Goal: Information Seeking & Learning: Learn about a topic

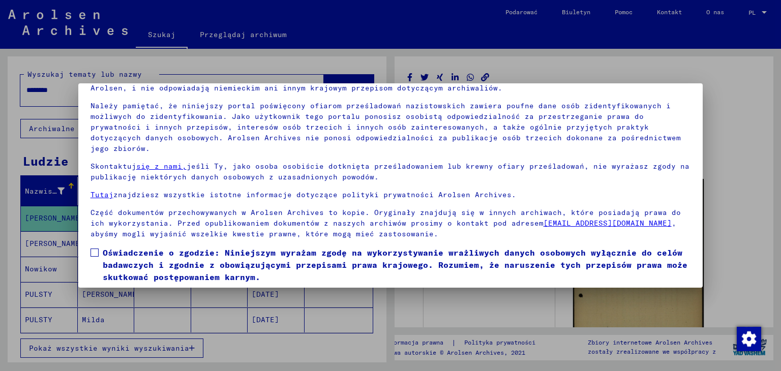
scroll to position [78, 0]
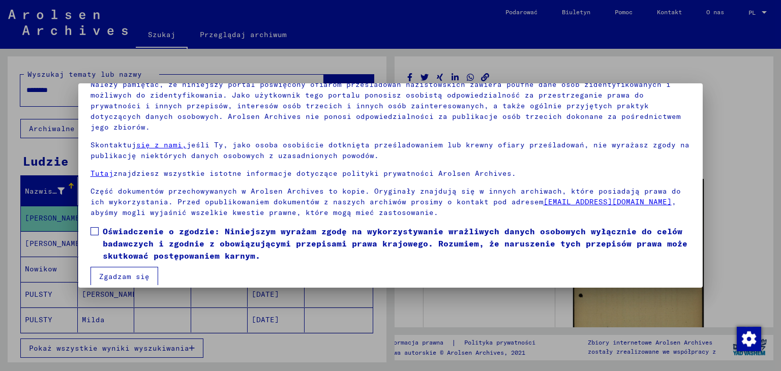
click at [145, 272] on font "Zgadzam się" at bounding box center [124, 276] width 50 height 9
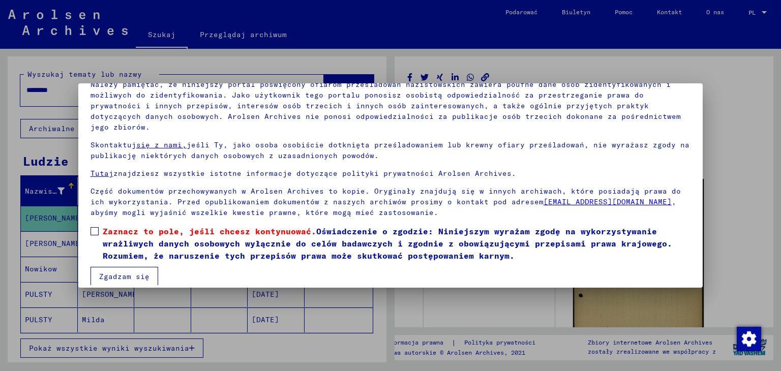
click at [125, 272] on font "Zgadzam się" at bounding box center [124, 276] width 50 height 9
click at [96, 227] on span at bounding box center [94, 231] width 8 height 8
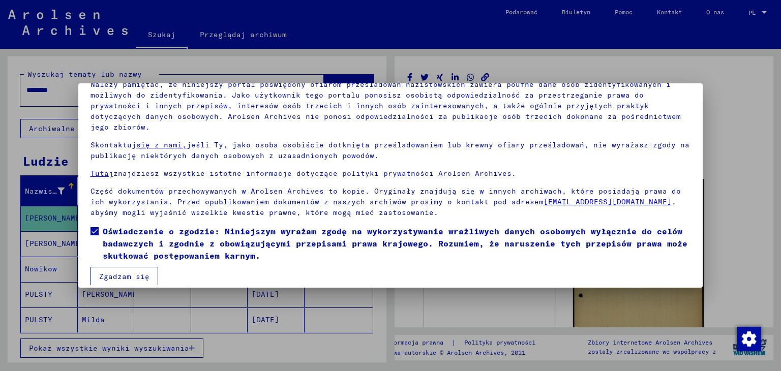
click at [126, 272] on font "Zgadzam się" at bounding box center [124, 276] width 50 height 9
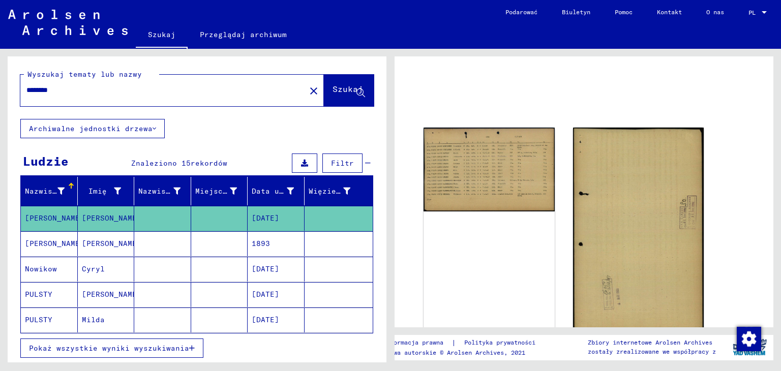
scroll to position [50, 0]
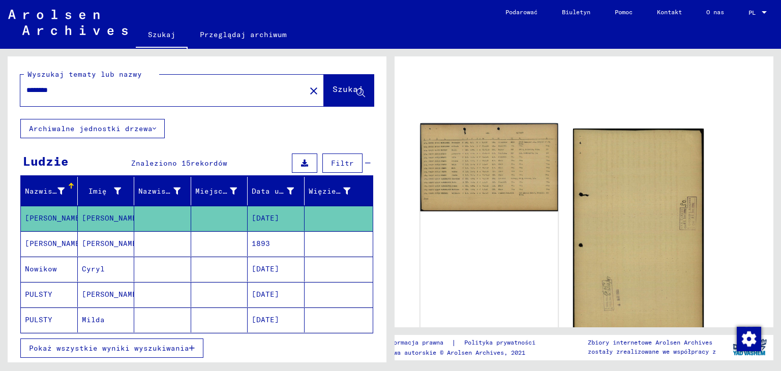
click at [488, 173] on img at bounding box center [488, 167] width 137 height 88
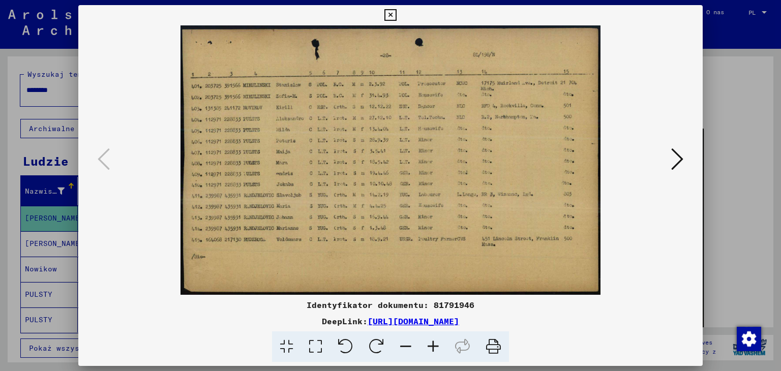
click at [431, 340] on icon at bounding box center [432, 346] width 27 height 31
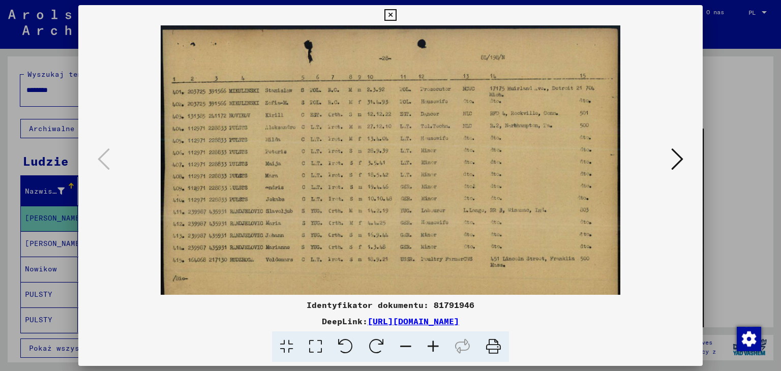
click at [431, 340] on icon at bounding box center [432, 346] width 27 height 31
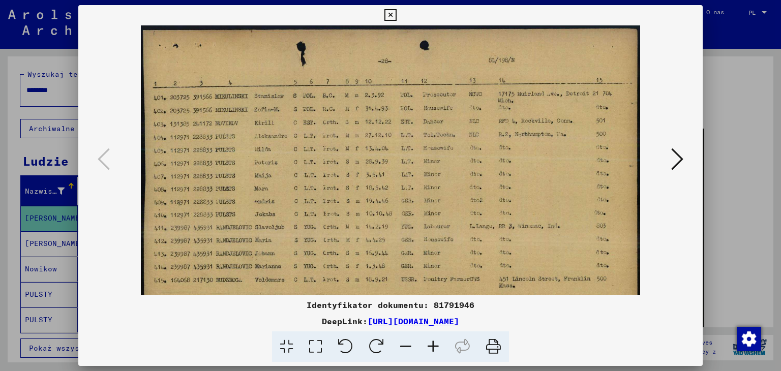
click at [431, 340] on icon at bounding box center [432, 346] width 27 height 31
